Goal: Transaction & Acquisition: Purchase product/service

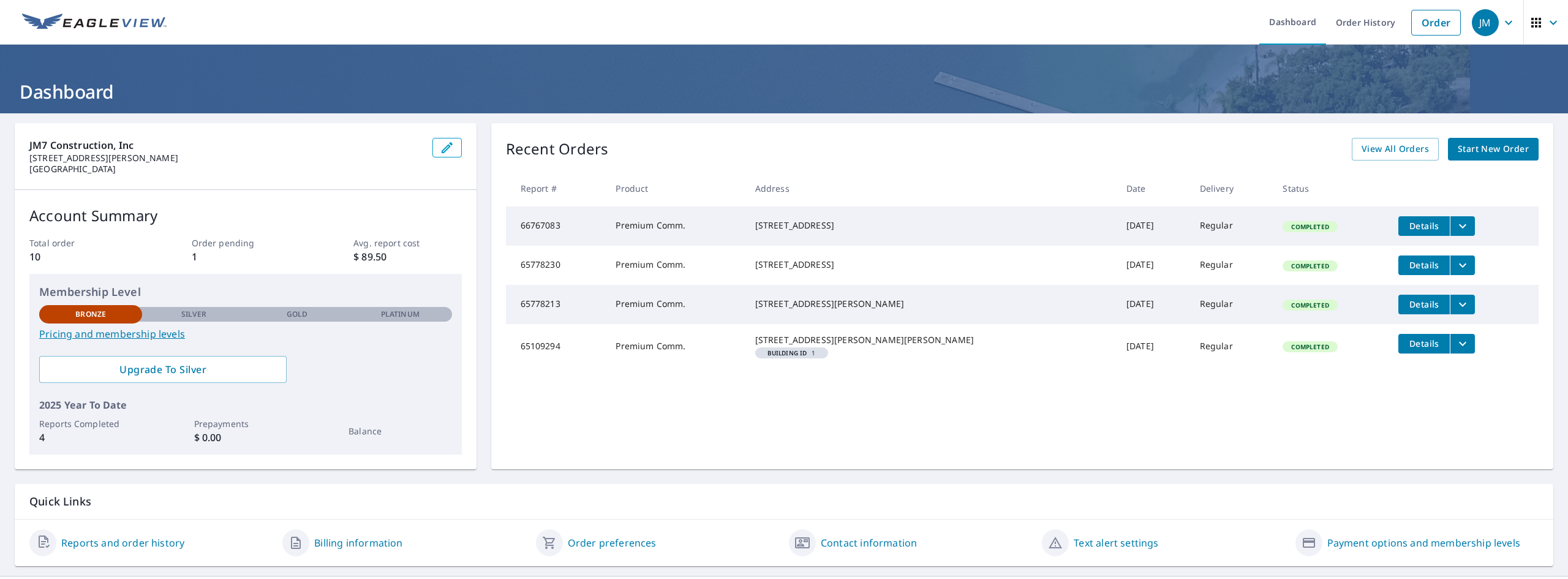
click at [512, 153] on span "Start New Order" at bounding box center [1493, 149] width 71 height 16
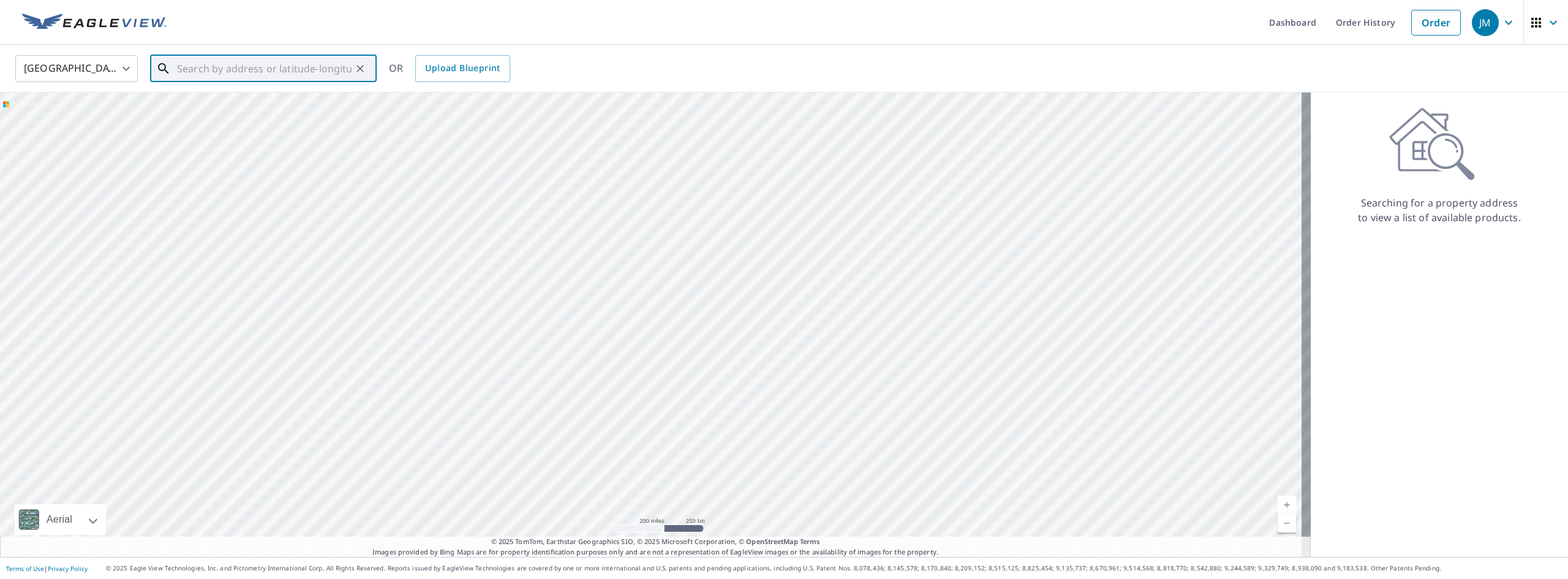
click at [292, 62] on input "text" at bounding box center [264, 69] width 174 height 34
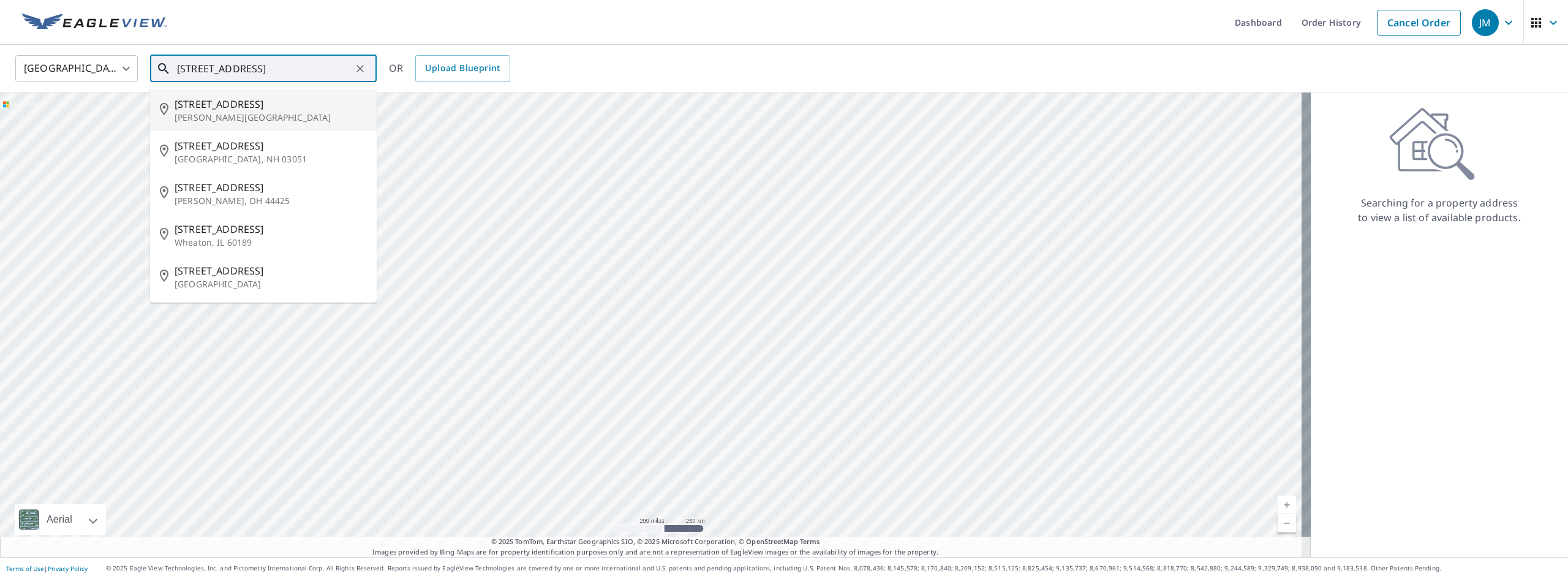
click at [240, 111] on span "[STREET_ADDRESS]" at bounding box center [270, 104] width 192 height 15
type input "[STREET_ADDRESS][PERSON_NAME]"
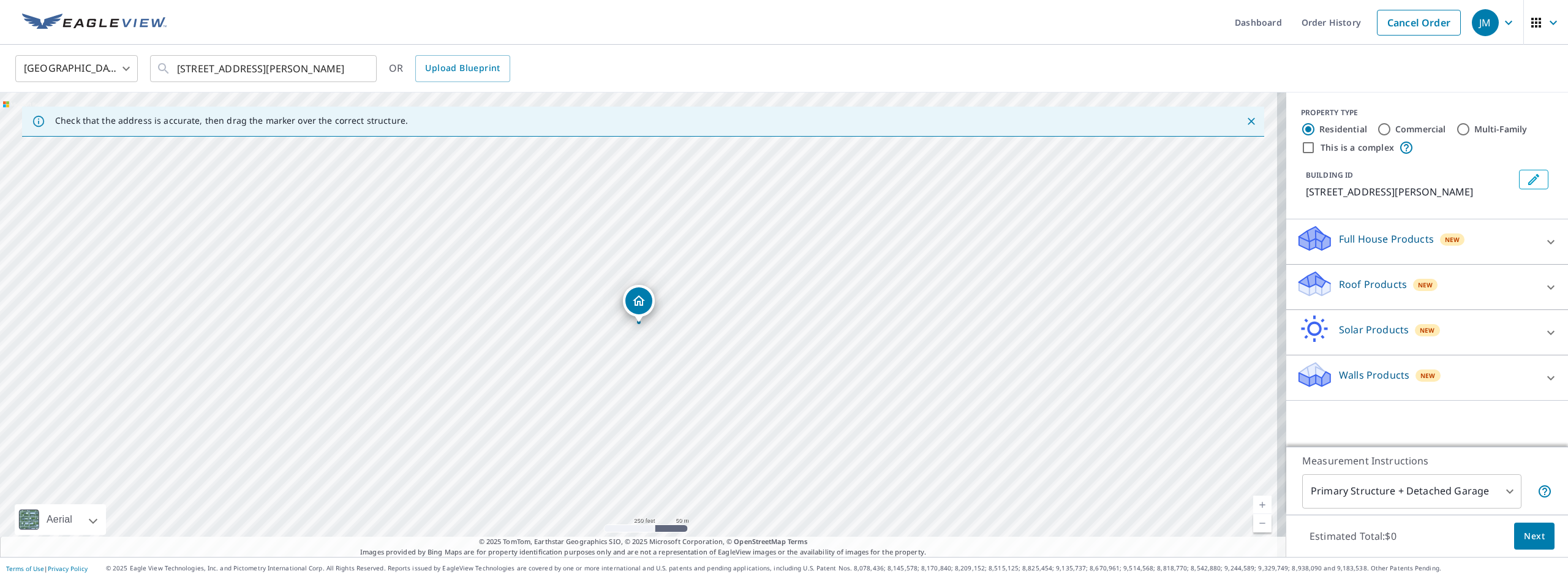
click at [512, 128] on input "Commercial" at bounding box center [1384, 130] width 15 height 15
radio input "true"
type input "4"
click at [512, 237] on icon at bounding box center [1551, 242] width 15 height 15
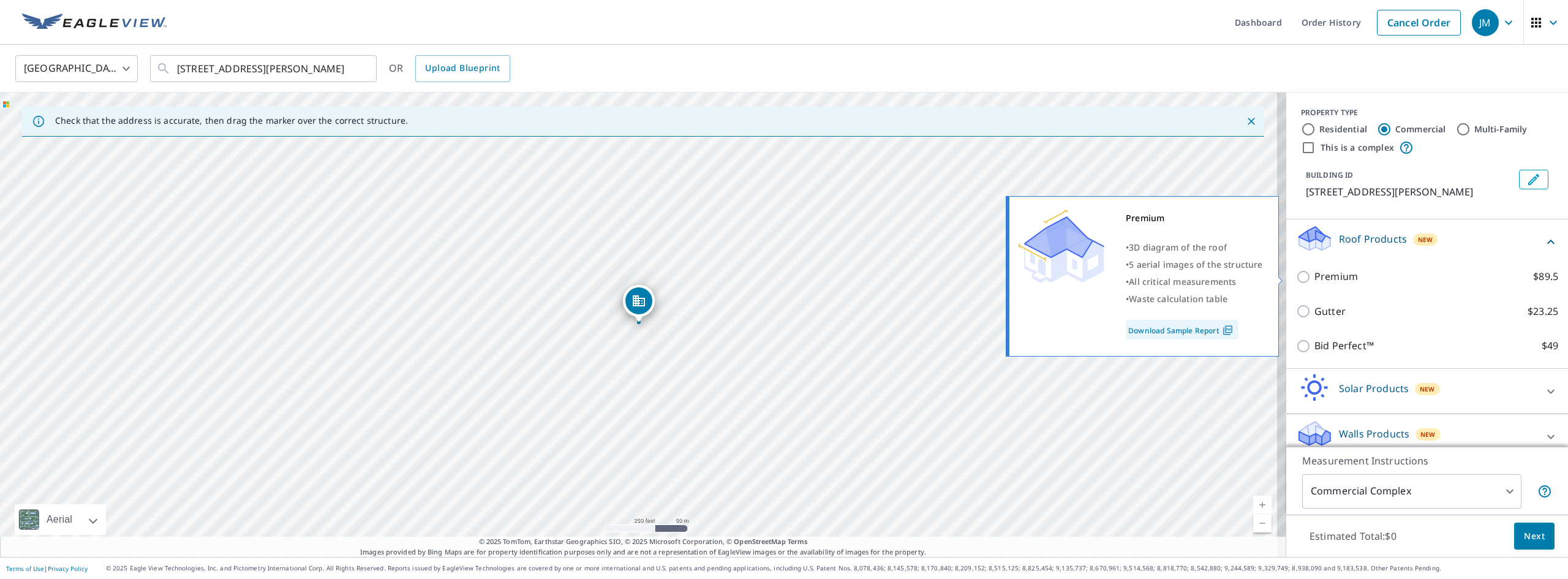
click at [512, 273] on input "Premium $89.5" at bounding box center [1304, 277] width 18 height 15
checkbox input "true"
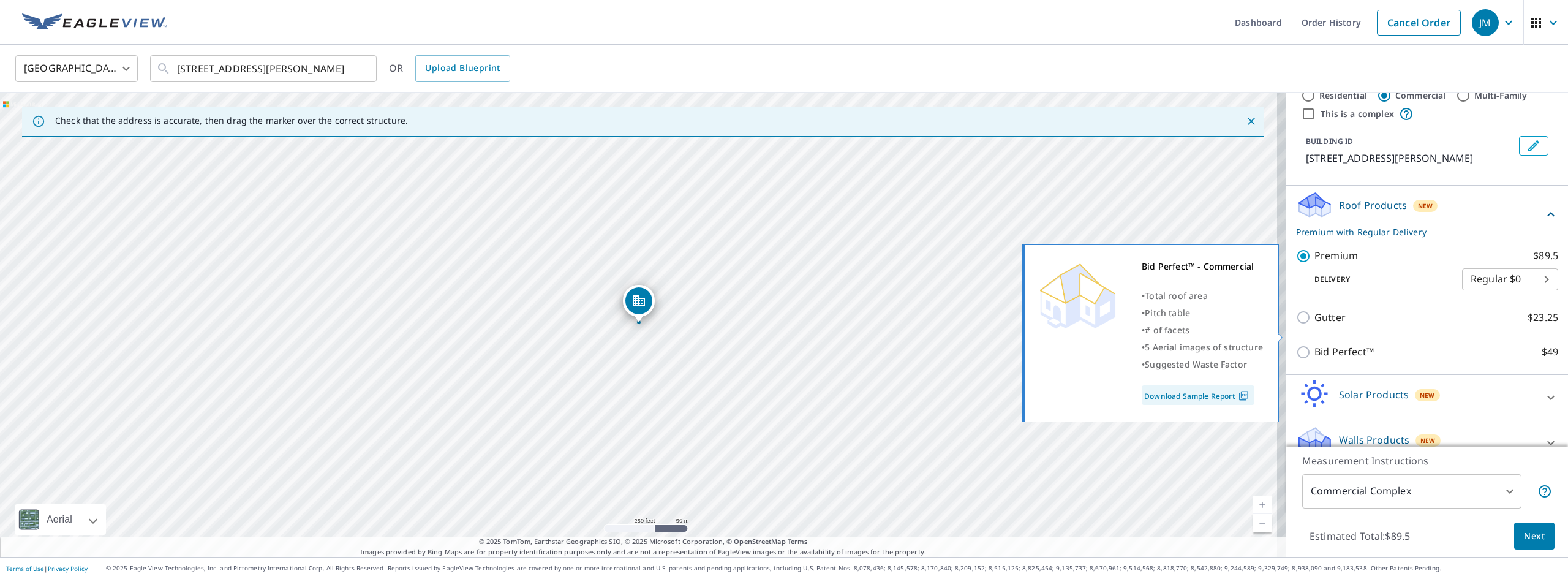
scroll to position [53, 0]
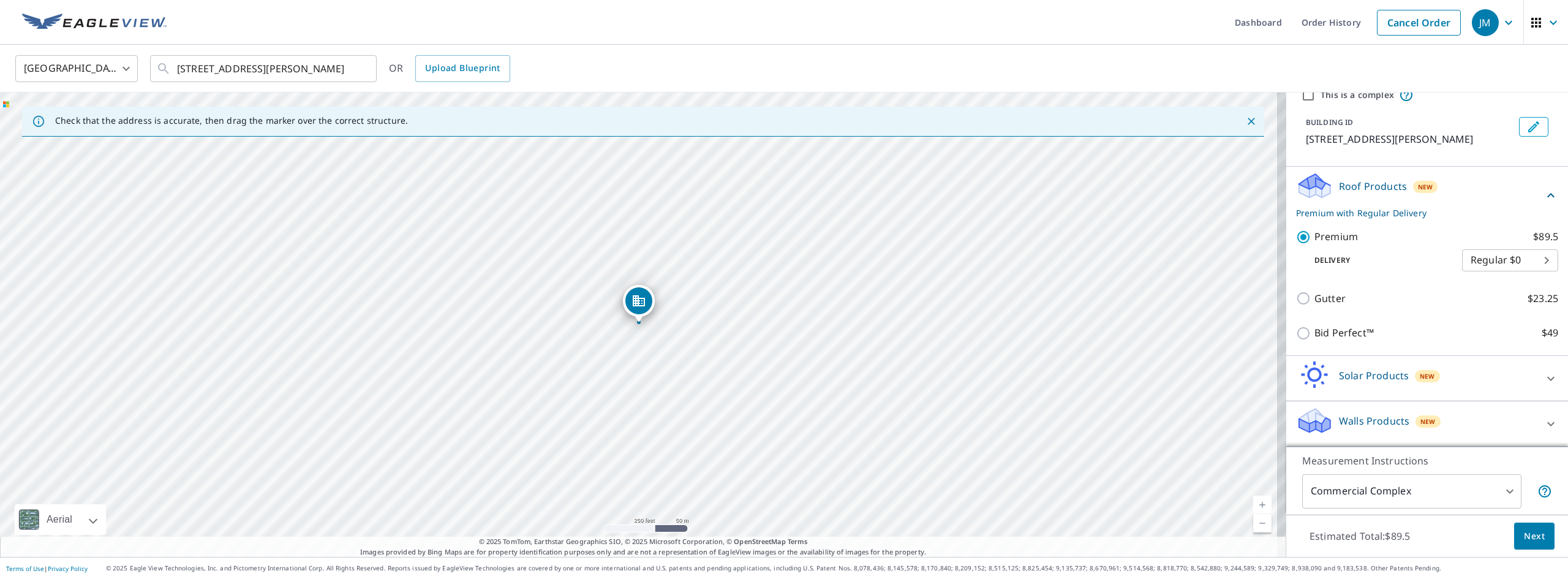
click at [512, 259] on body "JM JM Dashboard Order History Cancel Order JM [GEOGRAPHIC_DATA] [GEOGRAPHIC_DAT…" at bounding box center [784, 289] width 1568 height 579
click at [512, 259] on li "Regular $0" at bounding box center [1491, 260] width 96 height 22
click at [512, 538] on button "Next" at bounding box center [1534, 537] width 40 height 27
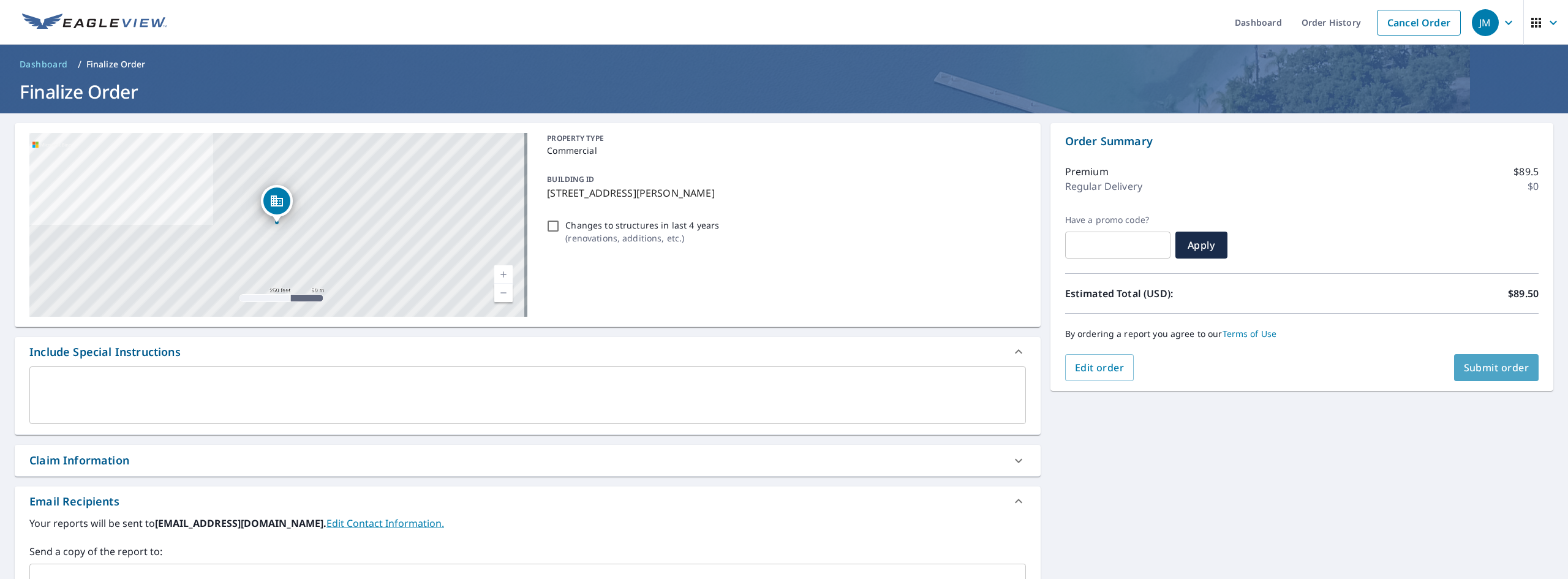
click at [512, 366] on span "Submit order" at bounding box center [1496, 368] width 65 height 14
